Goal: Navigation & Orientation: Find specific page/section

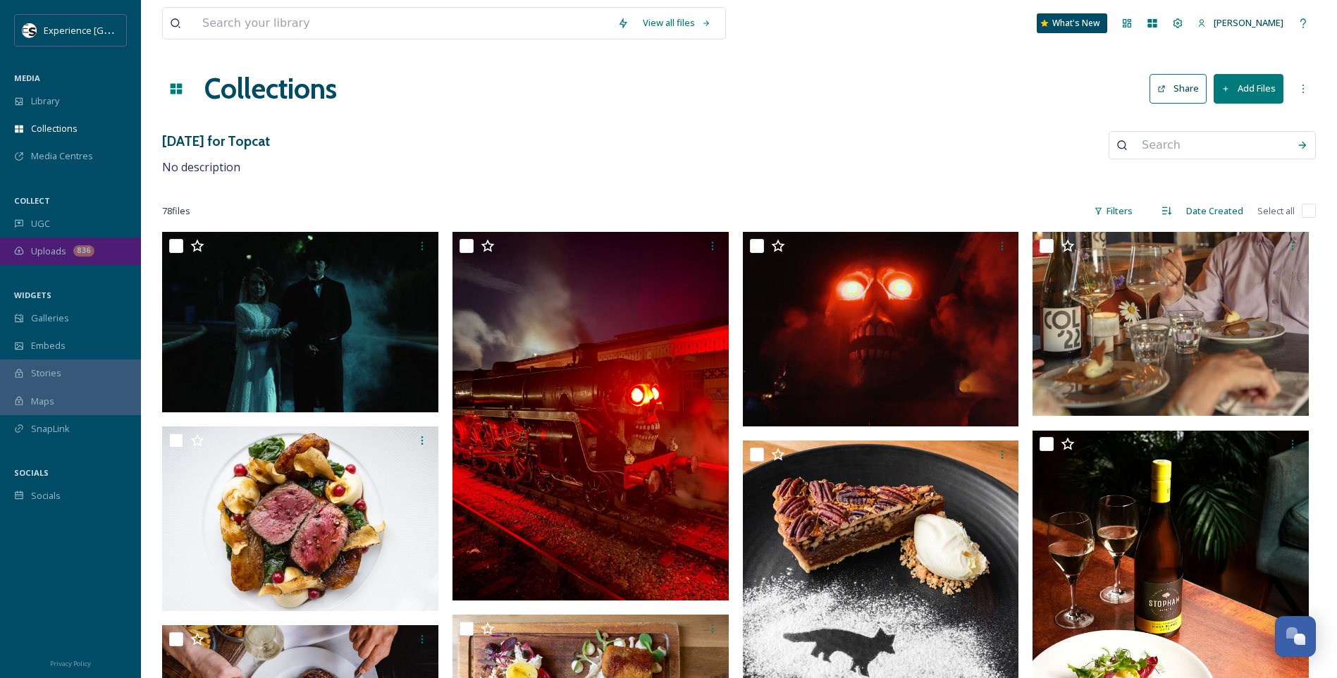
click at [52, 255] on span "Uploads" at bounding box center [48, 251] width 35 height 13
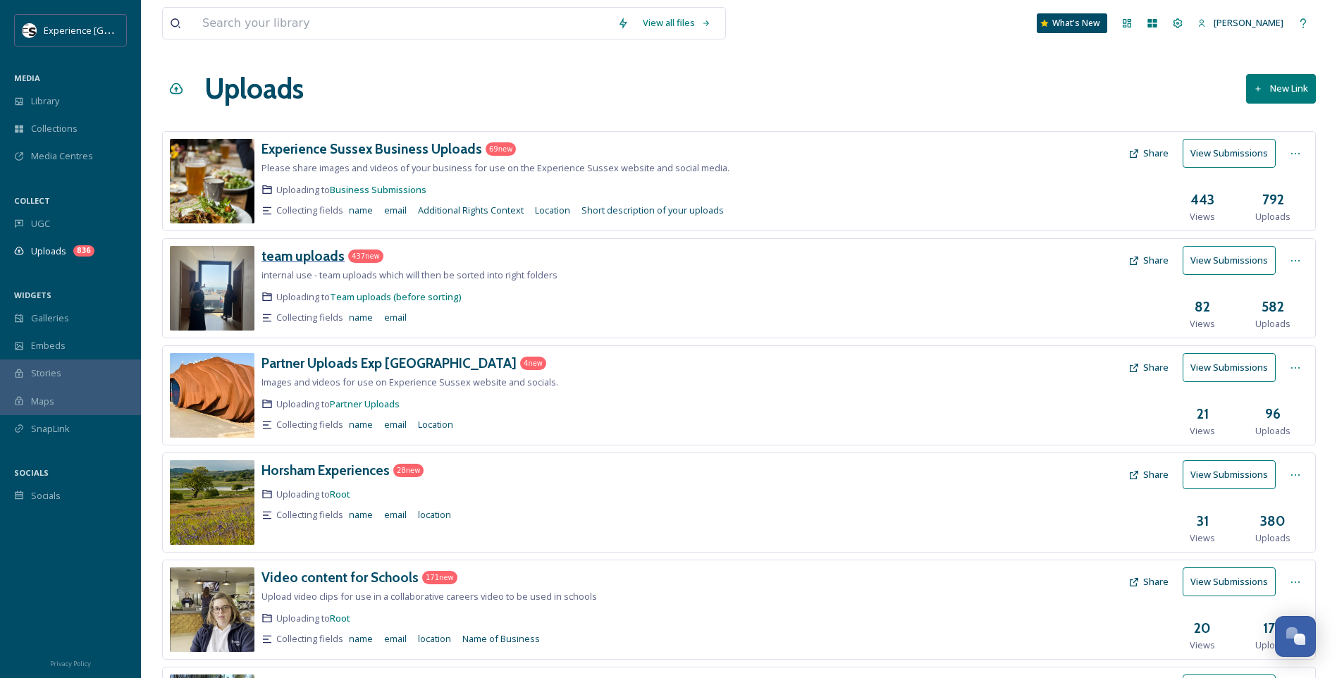
click at [306, 256] on h3 "team uploads" at bounding box center [303, 255] width 83 height 17
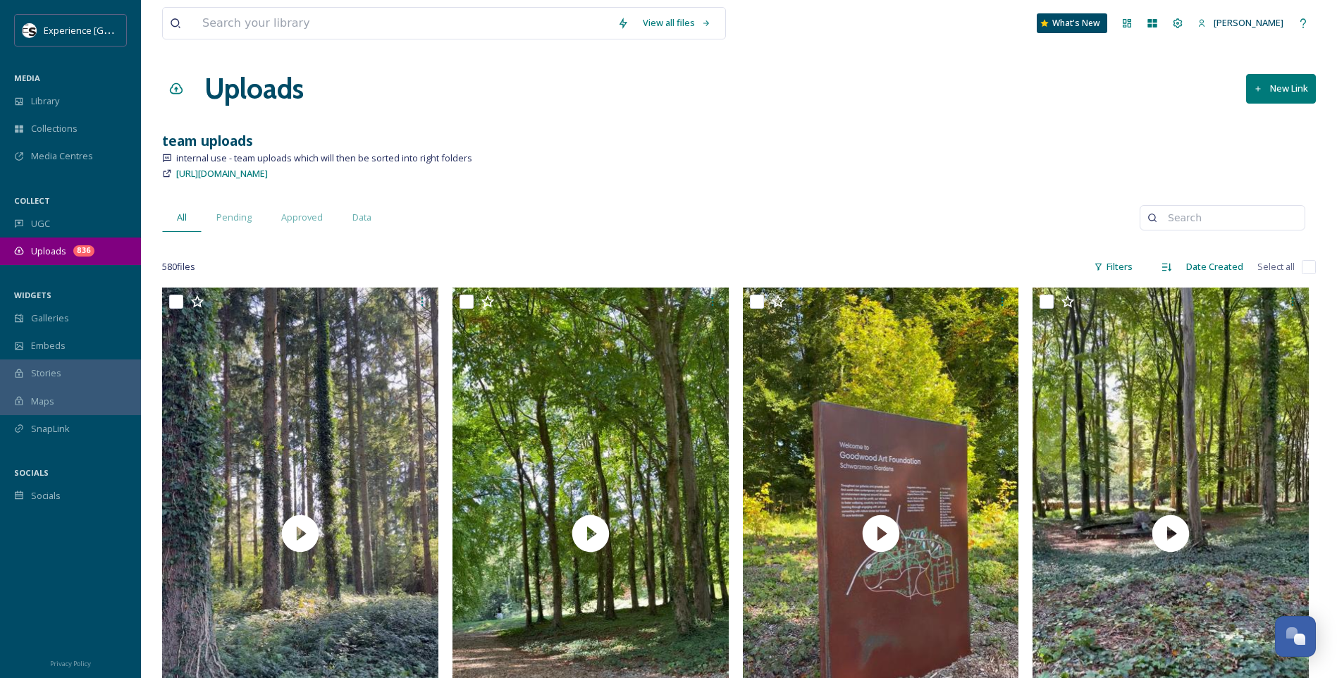
click at [54, 242] on div "Uploads 836" at bounding box center [70, 251] width 141 height 27
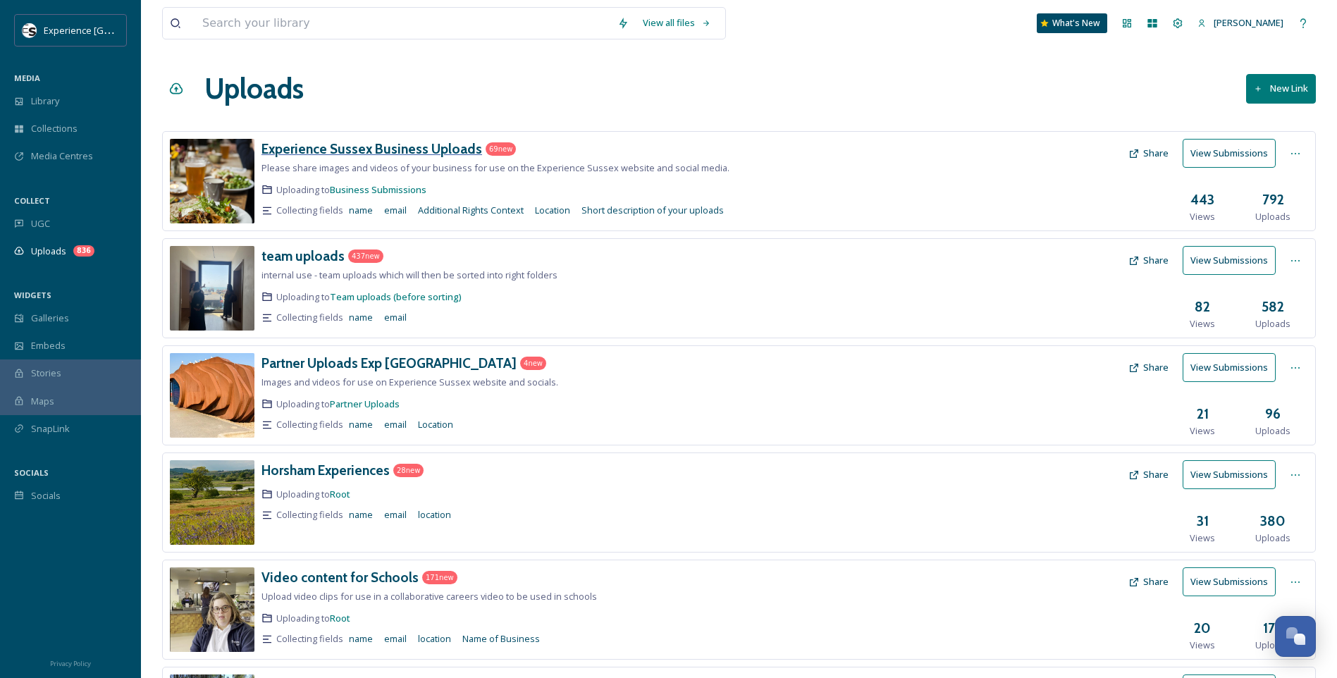
click at [443, 143] on h3 "Experience Sussex Business Uploads" at bounding box center [372, 148] width 221 height 17
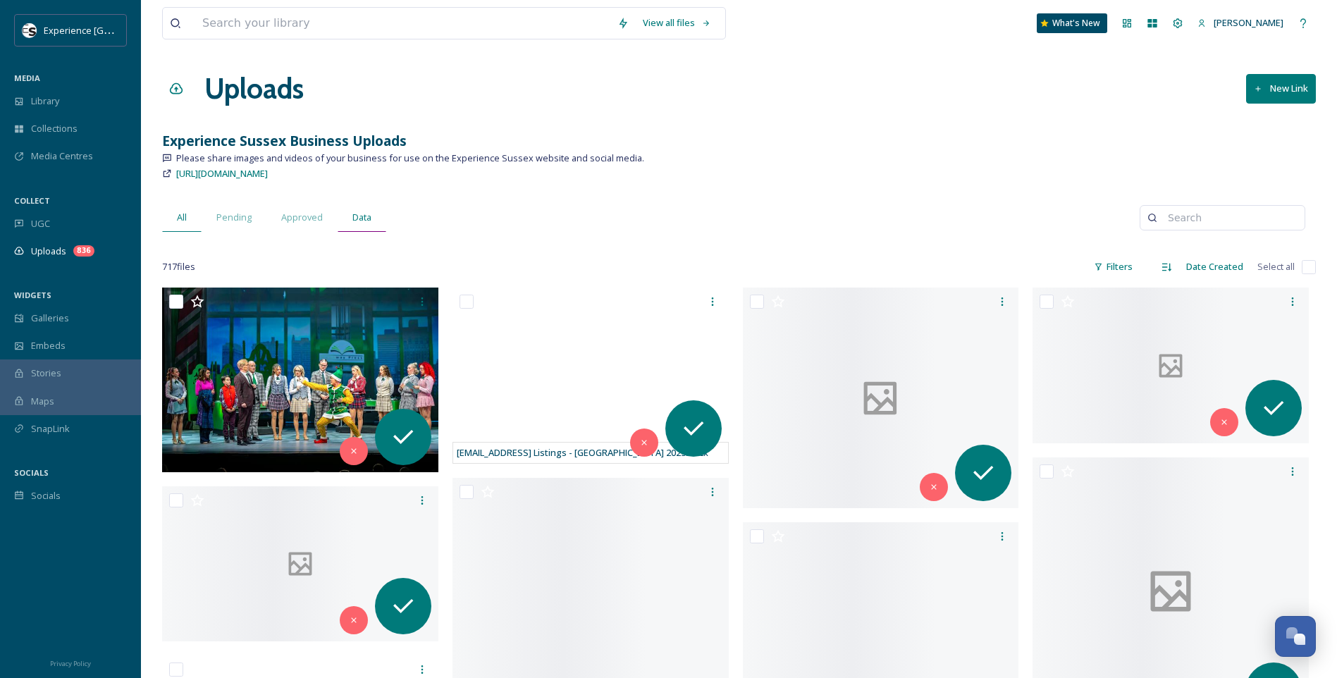
click at [366, 216] on span "Data" at bounding box center [362, 217] width 19 height 13
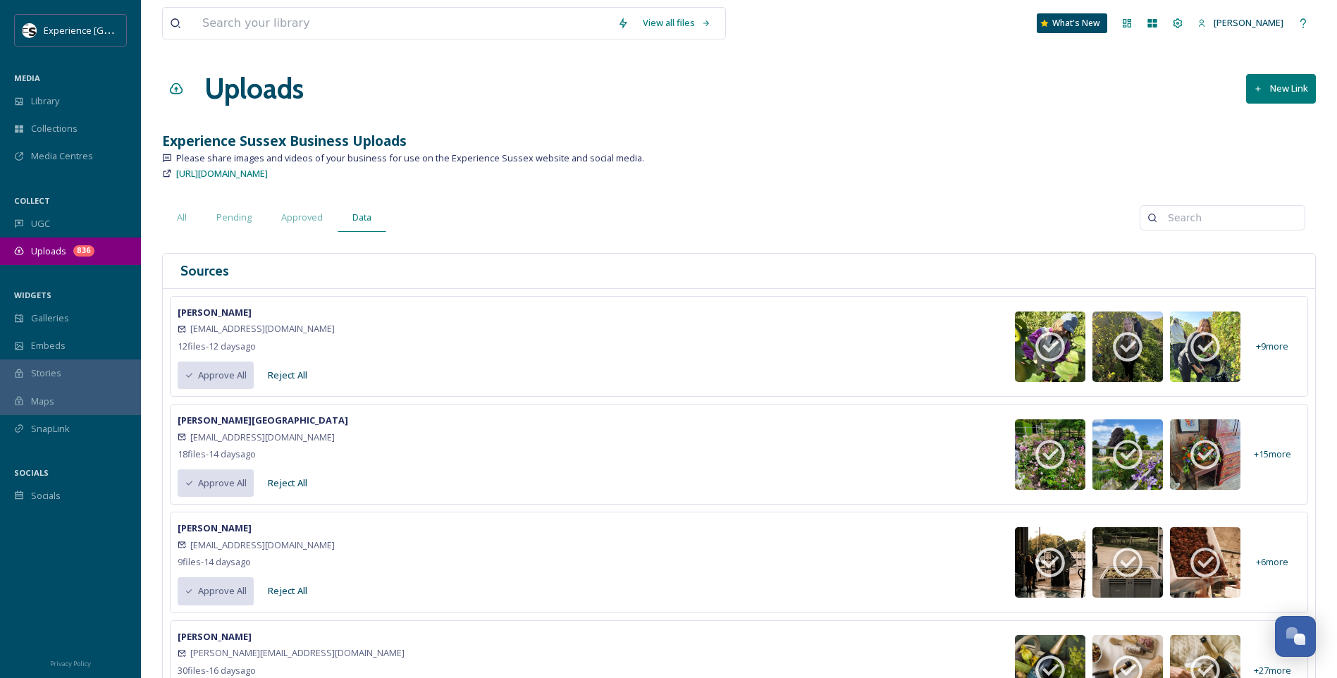
click at [56, 252] on span "Uploads" at bounding box center [48, 251] width 35 height 13
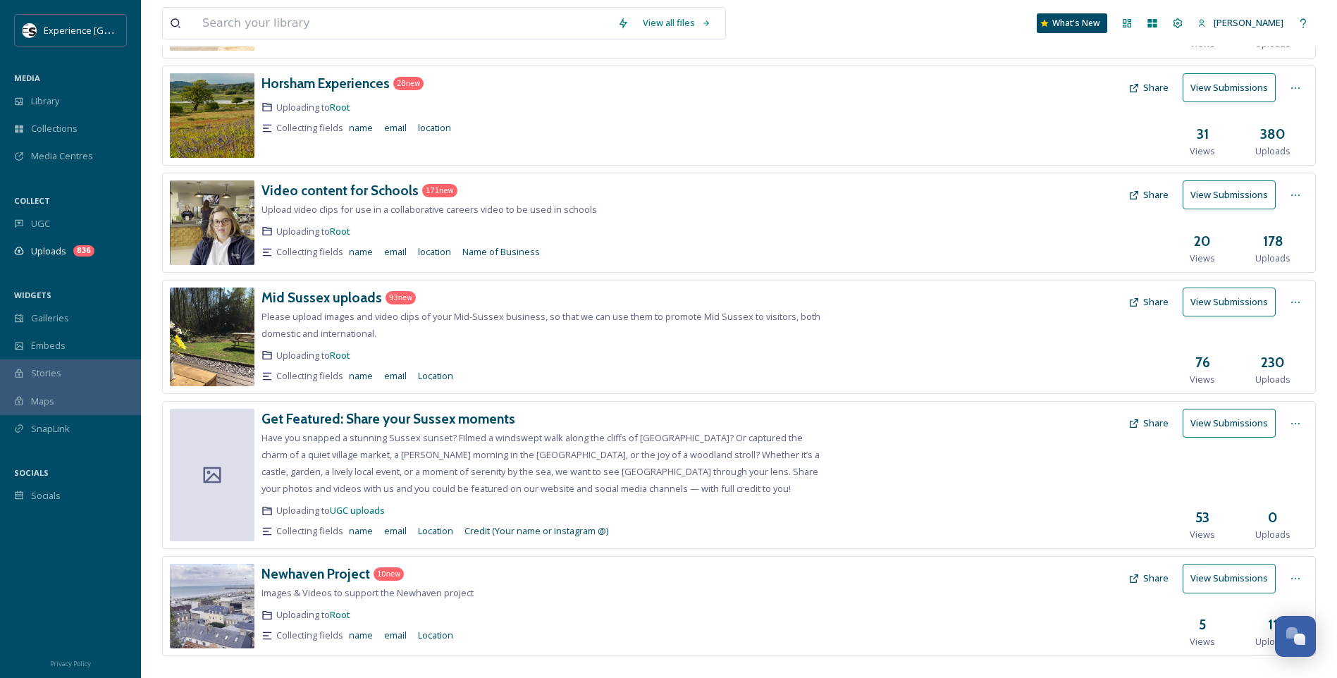
scroll to position [408, 0]
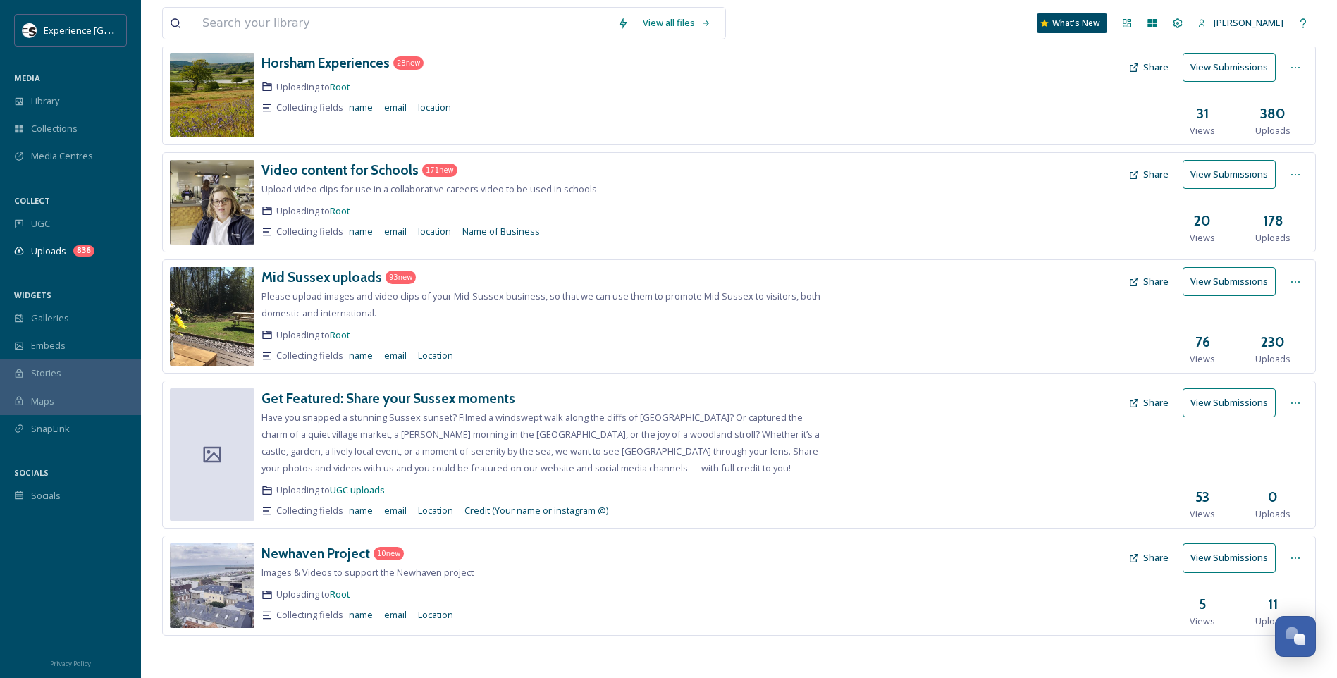
click at [354, 274] on h3 "Mid Sussex uploads" at bounding box center [322, 277] width 121 height 17
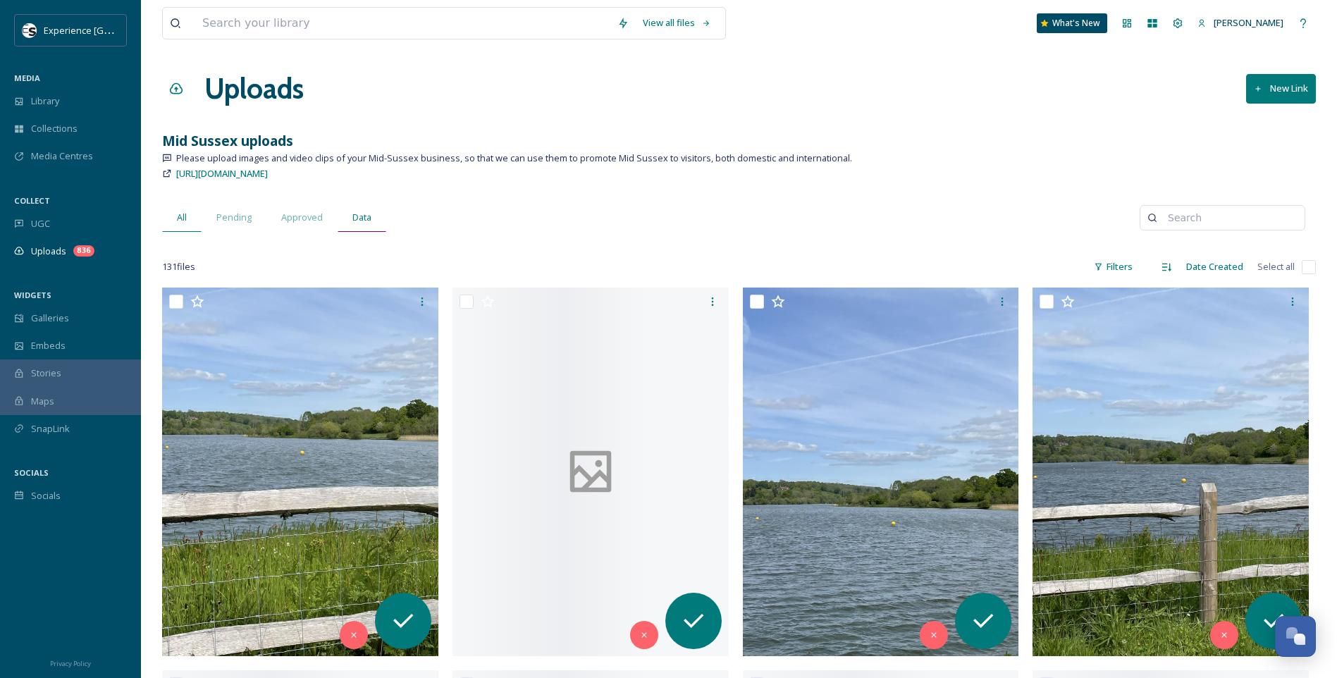
click at [367, 209] on div "Data" at bounding box center [362, 217] width 49 height 29
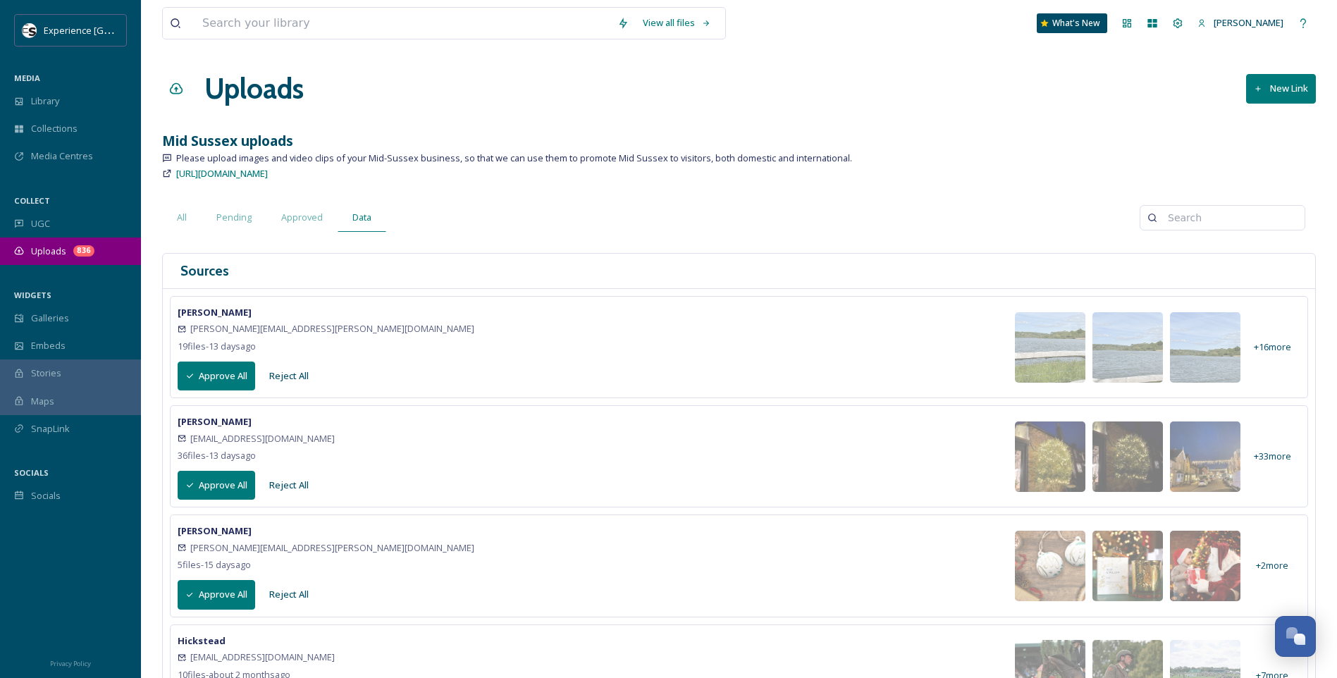
click at [59, 246] on span "Uploads" at bounding box center [48, 251] width 35 height 13
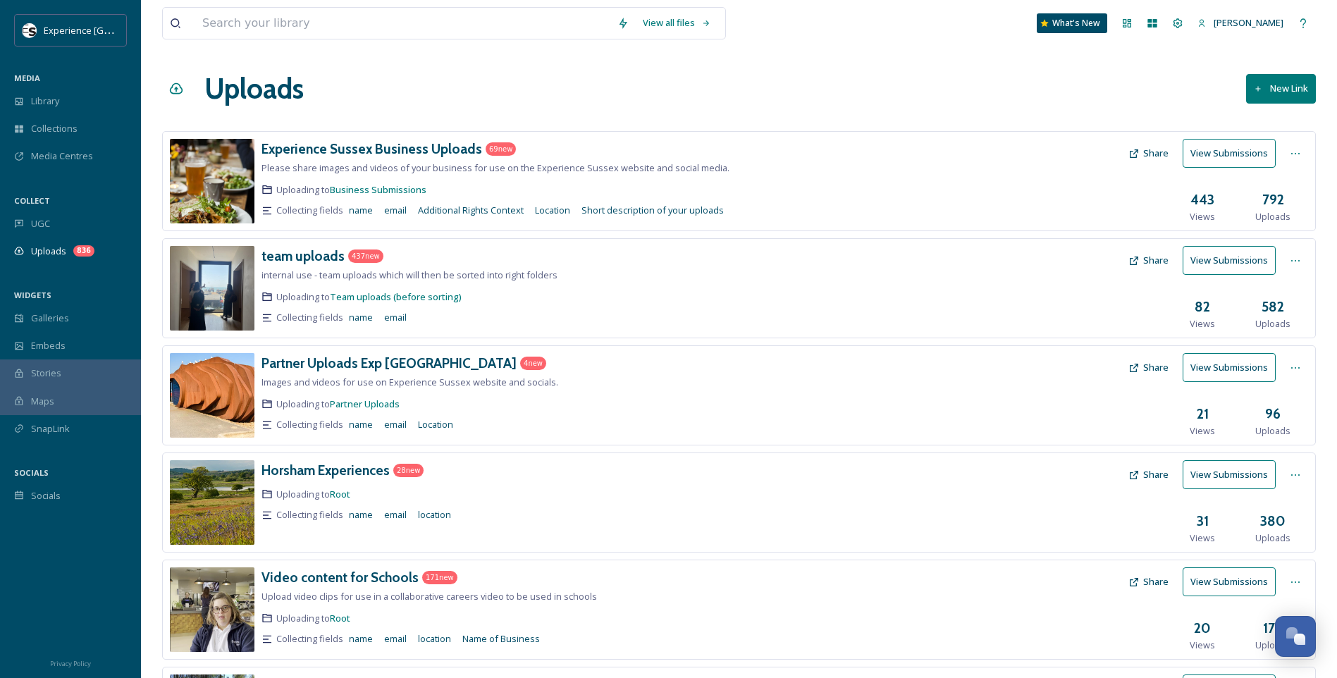
scroll to position [408, 0]
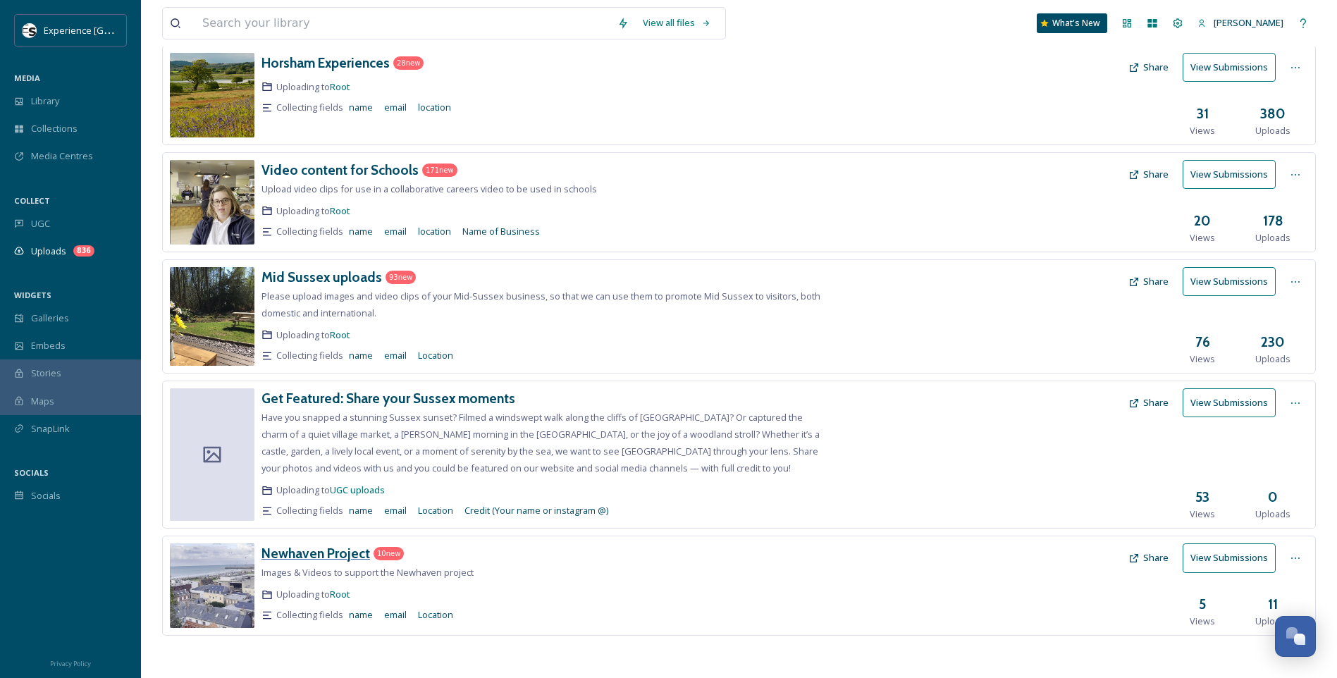
click at [300, 547] on h3 "Newhaven Project" at bounding box center [316, 553] width 109 height 17
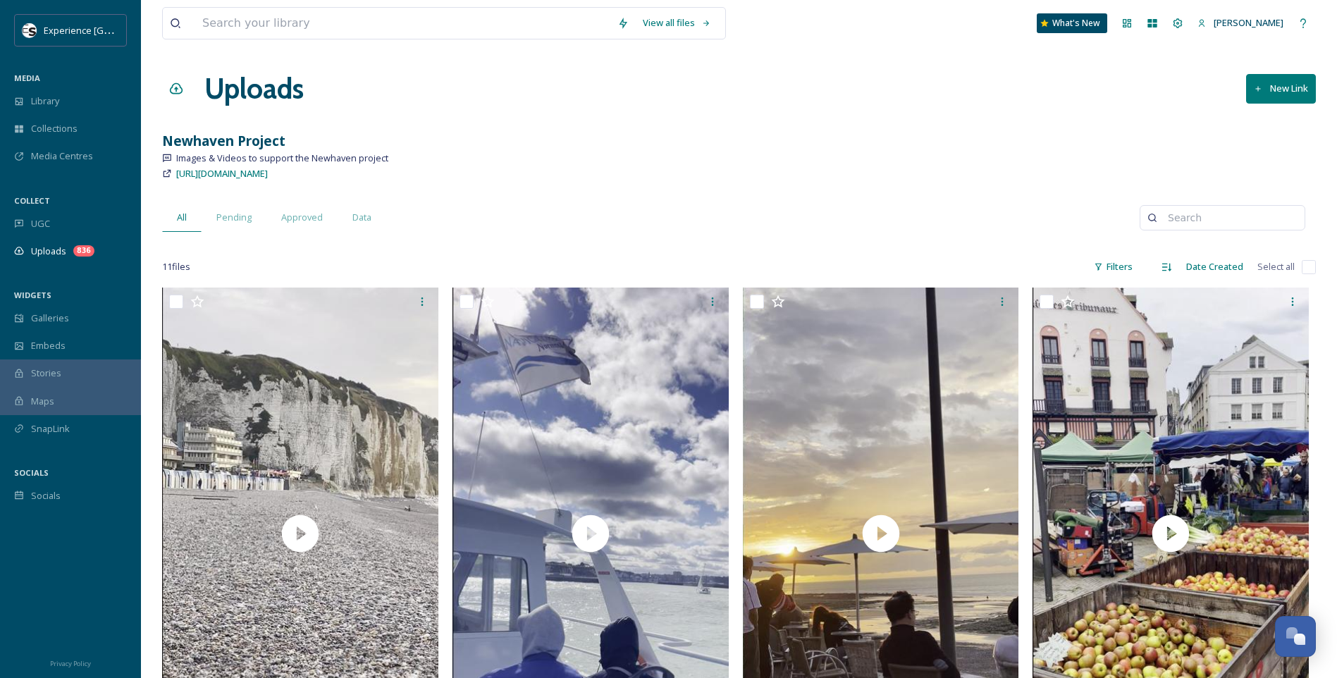
click at [530, 204] on div "All Pending Approved Data" at bounding box center [651, 217] width 978 height 29
